Goal: Information Seeking & Learning: Learn about a topic

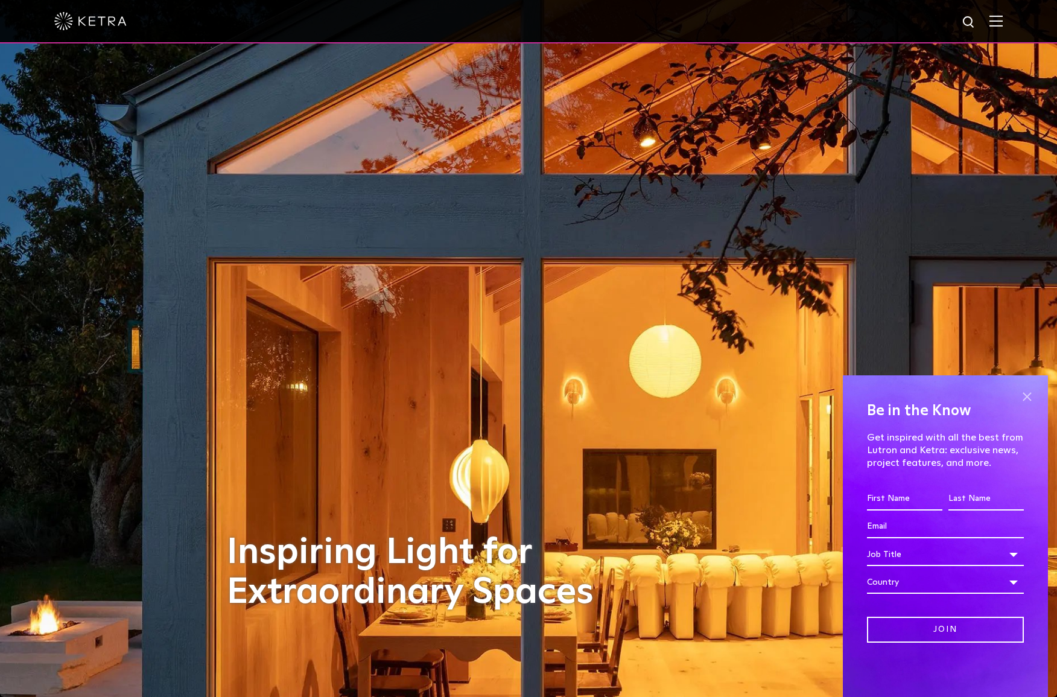
click at [1028, 398] on span at bounding box center [1027, 396] width 18 height 18
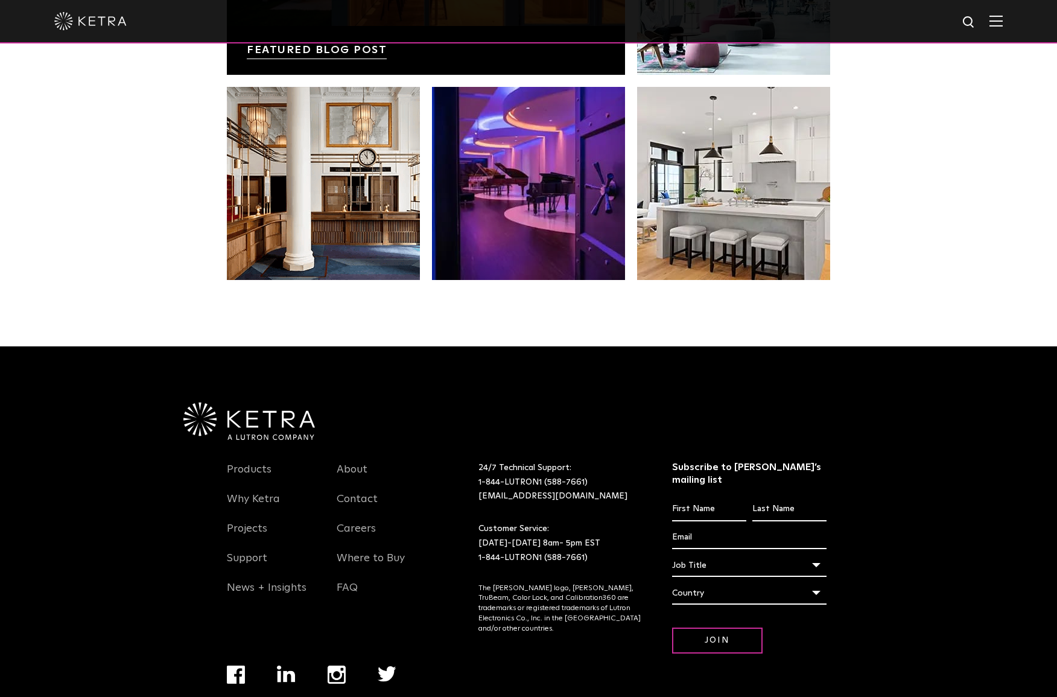
scroll to position [2534, 0]
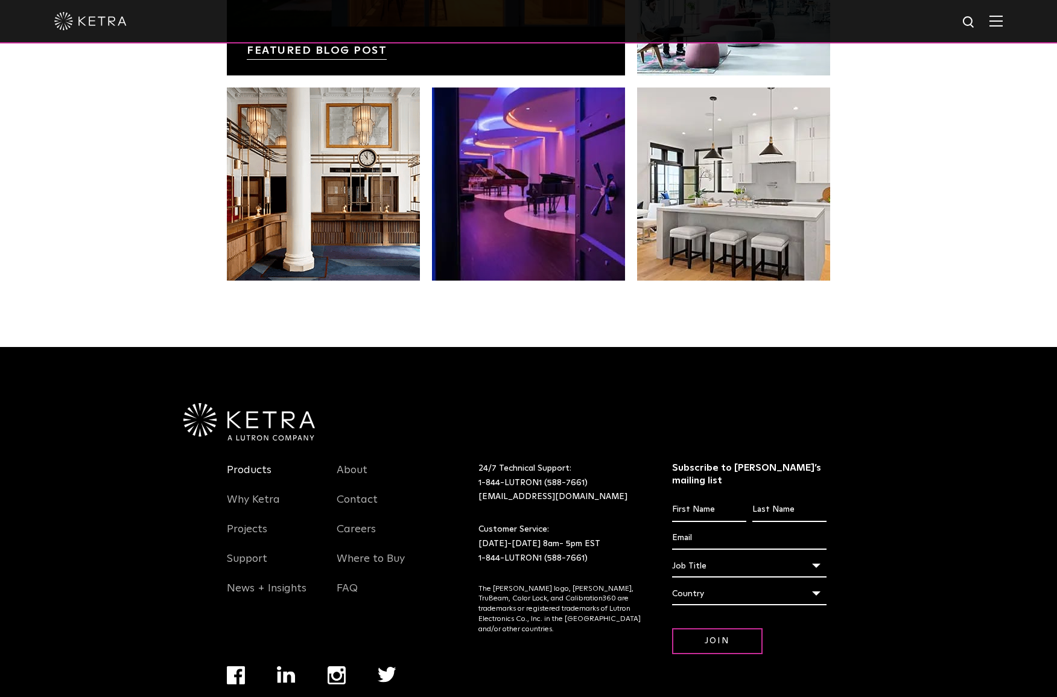
click at [238, 464] on link "Products" at bounding box center [249, 478] width 45 height 28
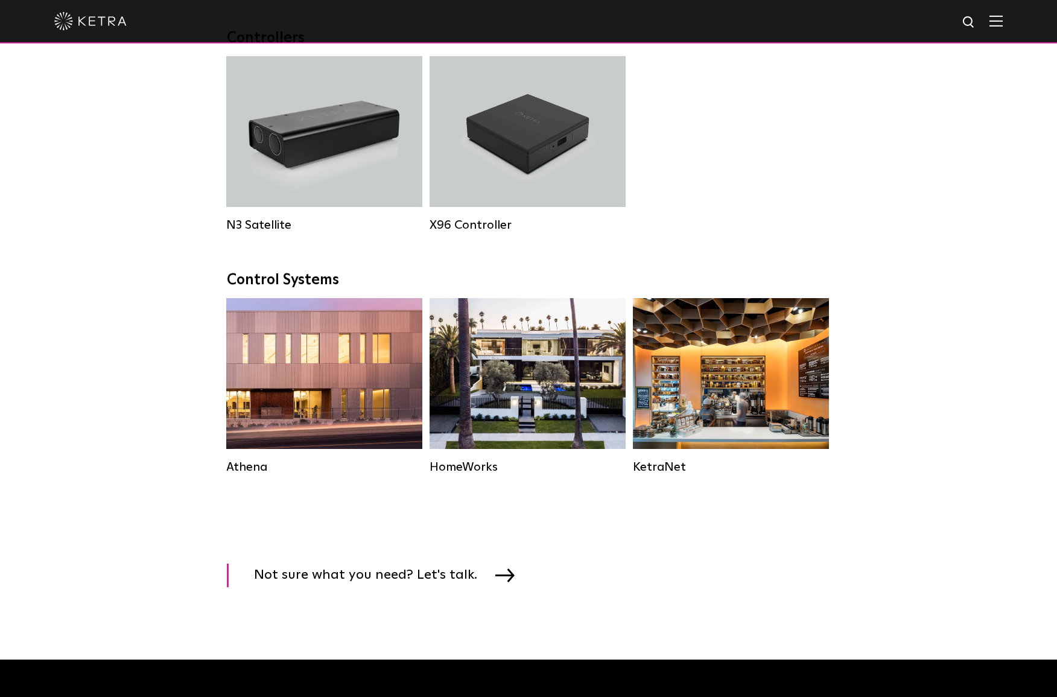
scroll to position [1576, 0]
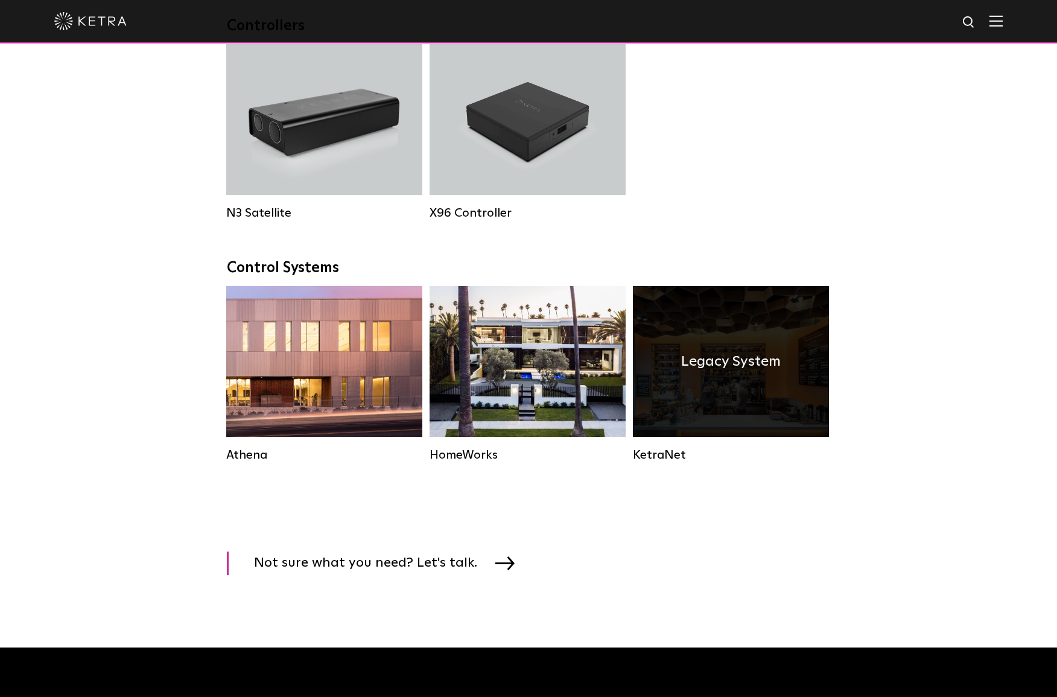
click at [769, 436] on div "Legacy System" at bounding box center [731, 361] width 196 height 151
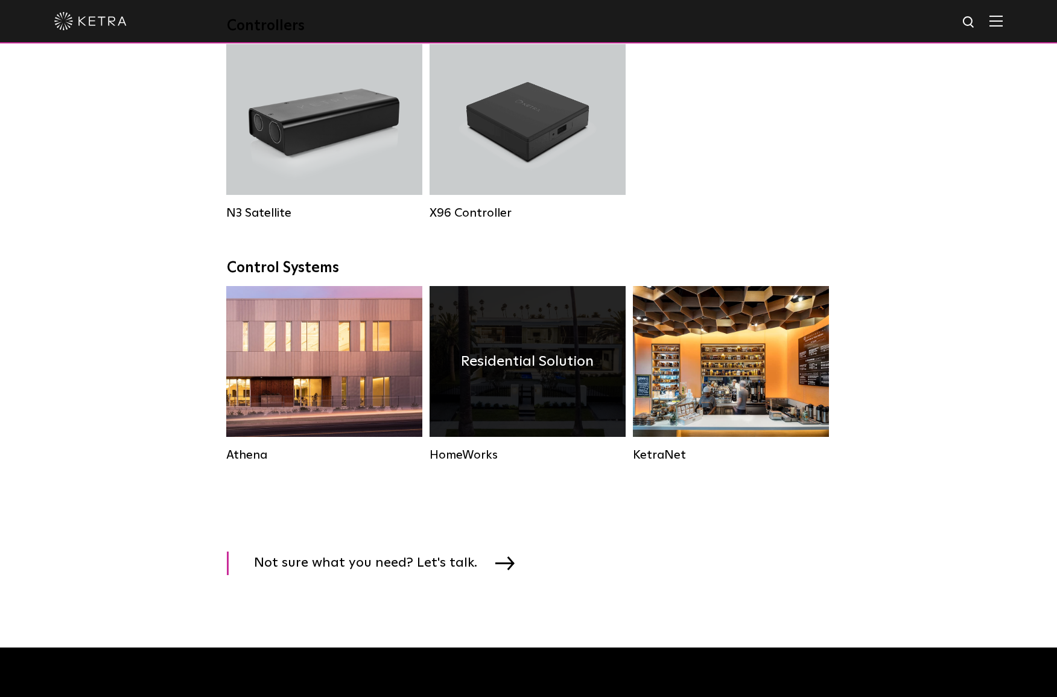
click at [582, 402] on div "Residential Solution" at bounding box center [528, 361] width 196 height 151
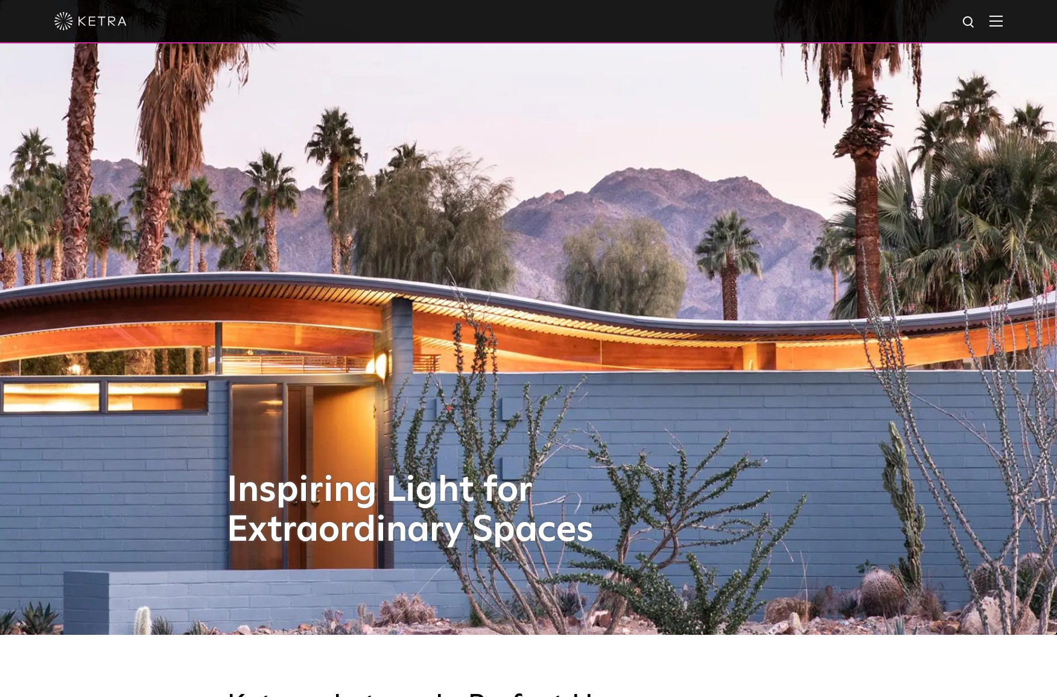
scroll to position [64, 0]
